Goal: Communication & Community: Share content

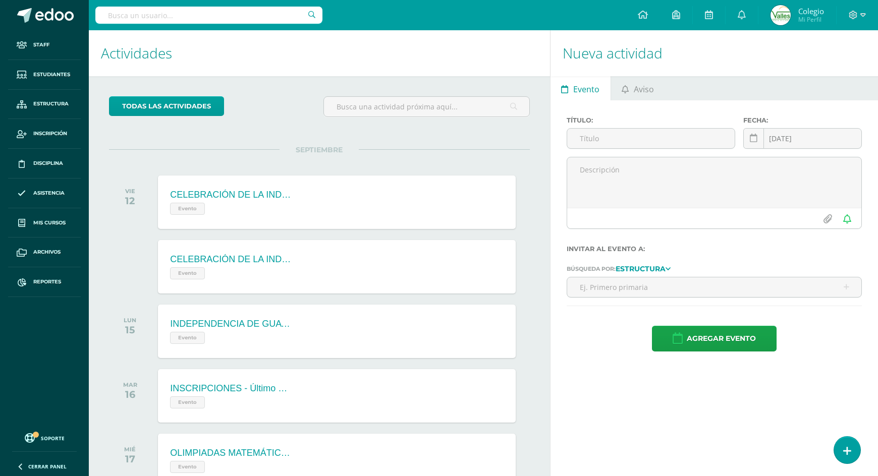
drag, startPoint x: 634, startPoint y: 89, endPoint x: 623, endPoint y: 127, distance: 39.4
click at [634, 89] on span "Aviso" at bounding box center [644, 89] width 20 height 24
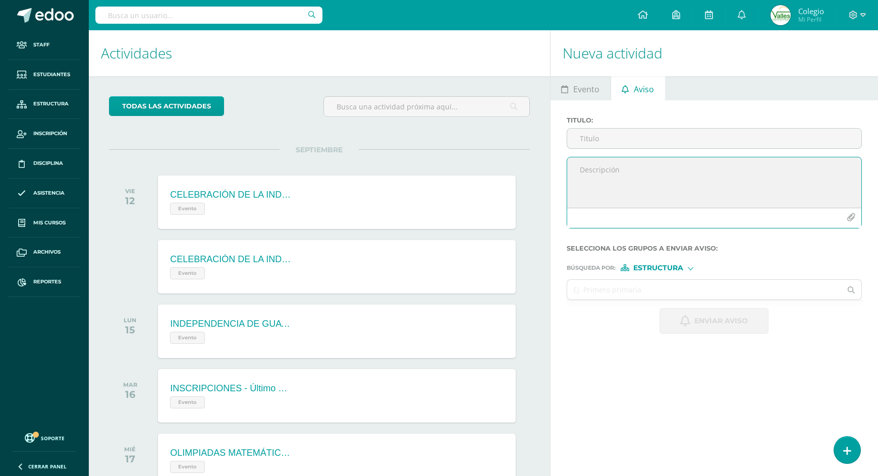
click at [600, 175] on textarea at bounding box center [714, 182] width 294 height 50
paste textarea "Estimados padres de familia y estudiantes: 🇬🇹🎉 Con motivo de la celebración de …"
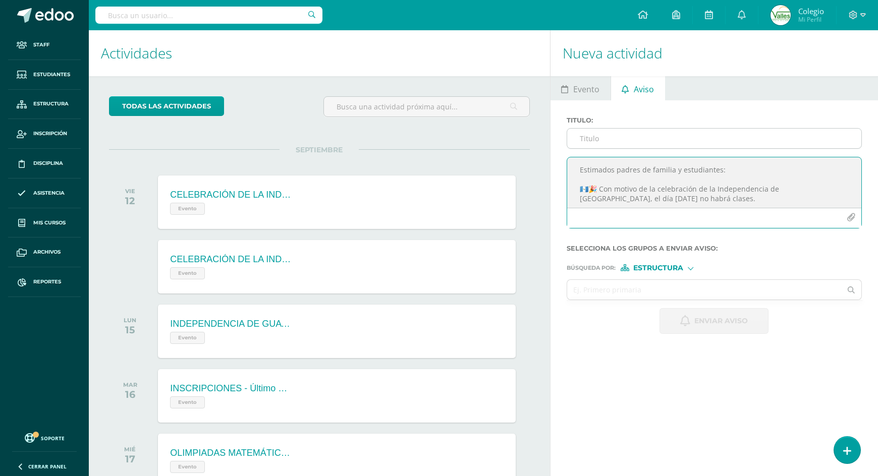
scroll to position [43, 0]
type textarea "Estimados padres de familia y estudiantes: 🇬🇹🎉 Con motivo de la celebración de …"
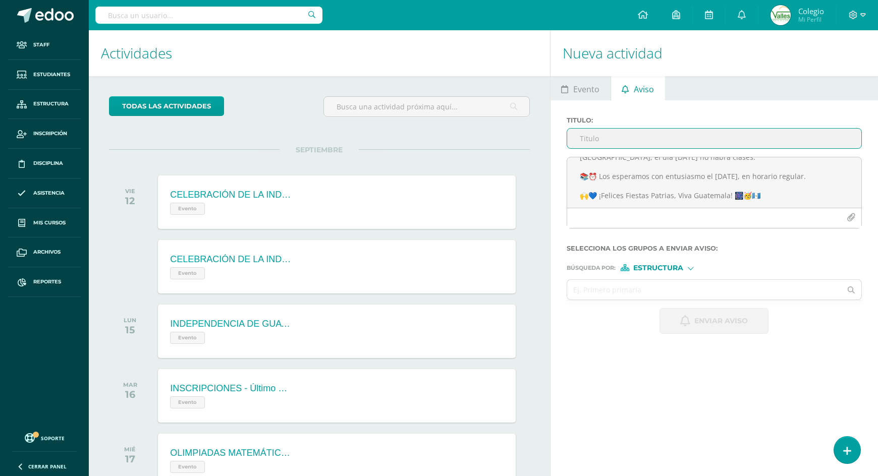
click at [617, 144] on input "Titulo :" at bounding box center [714, 139] width 294 height 20
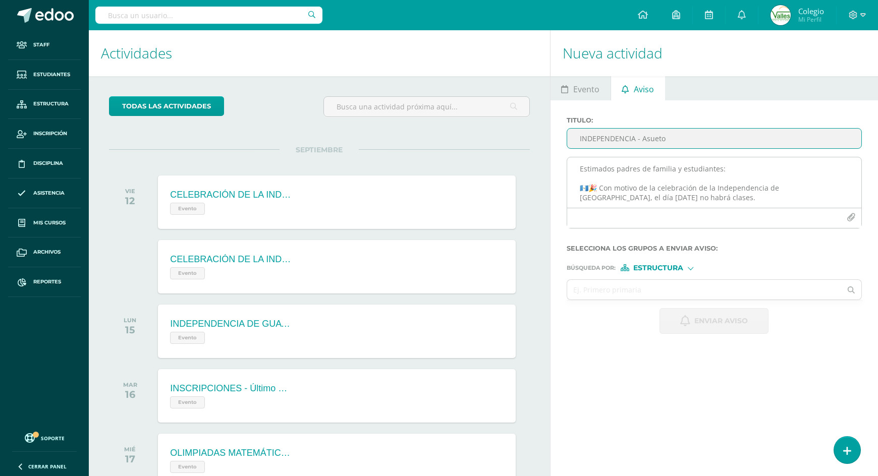
scroll to position [0, 0]
type input "INDEPENDENCIA - Asueto"
click at [598, 187] on textarea "Estimados padres de familia y estudiantes: 🇬🇹🎉 Con motivo de la celebración de …" at bounding box center [714, 182] width 294 height 50
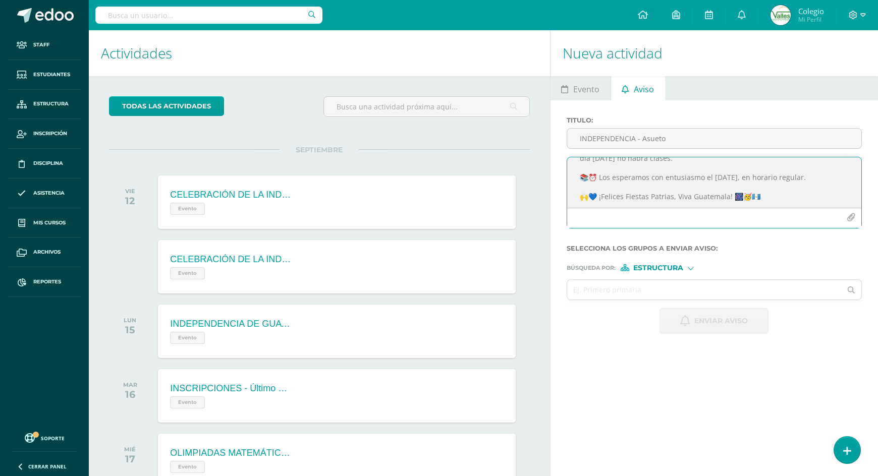
scroll to position [51, 0]
type textarea "Estimados padres de familia y estudiantes: Con motivo de la celebración de la I…"
click at [615, 288] on input "text" at bounding box center [704, 290] width 274 height 20
type input "todos"
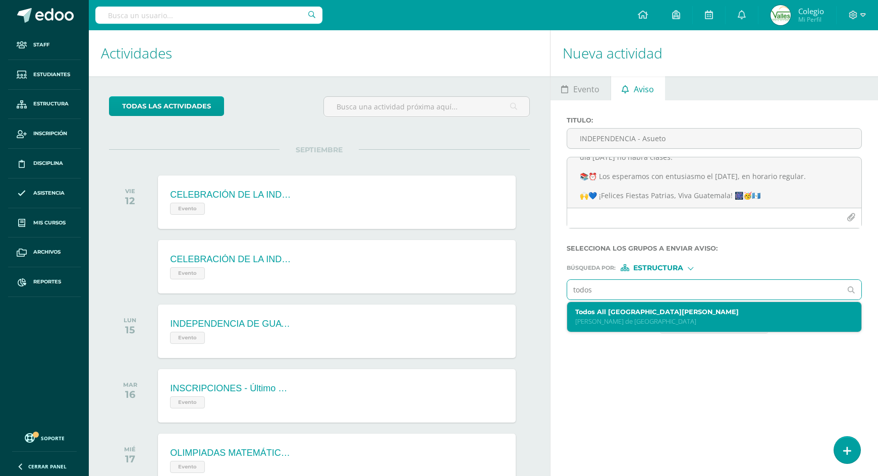
click at [621, 310] on label "Todos All [GEOGRAPHIC_DATA][PERSON_NAME]" at bounding box center [708, 312] width 266 height 8
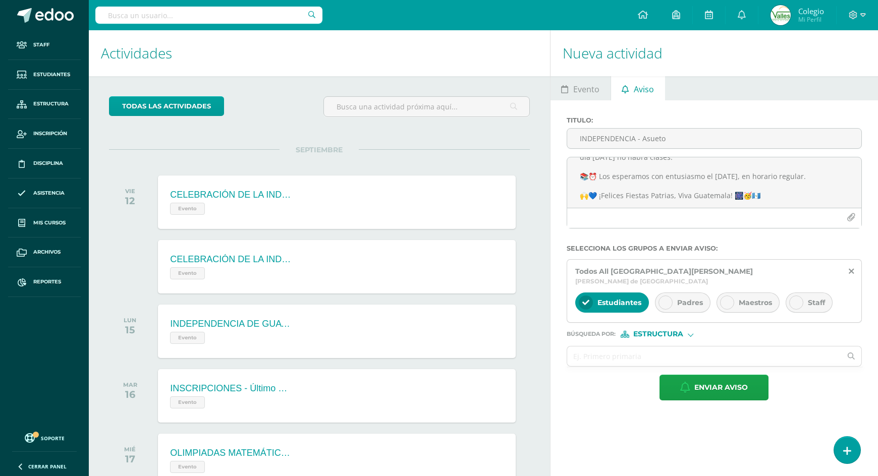
drag, startPoint x: 691, startPoint y: 299, endPoint x: 733, endPoint y: 297, distance: 41.9
click at [692, 299] on div "Padres" at bounding box center [683, 303] width 56 height 20
drag, startPoint x: 737, startPoint y: 297, endPoint x: 786, endPoint y: 297, distance: 49.5
click at [744, 297] on div "Maestros" at bounding box center [748, 303] width 63 height 20
click at [806, 295] on div "Staff" at bounding box center [809, 303] width 47 height 20
